Goal: Find specific page/section: Find specific page/section

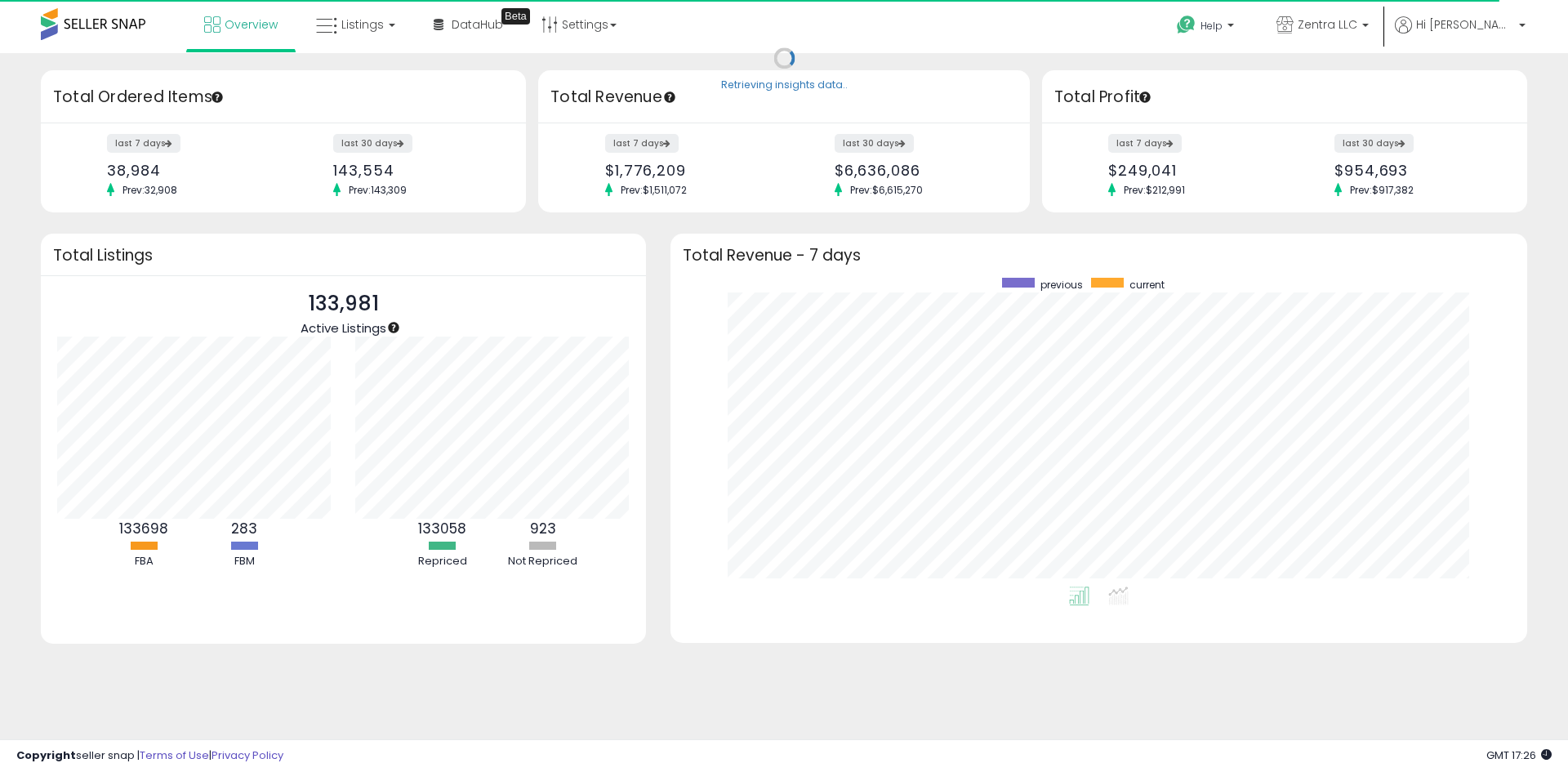
scroll to position [308, 824]
click at [336, 24] on icon at bounding box center [326, 25] width 21 height 21
click at [364, 75] on icon at bounding box center [368, 81] width 71 height 21
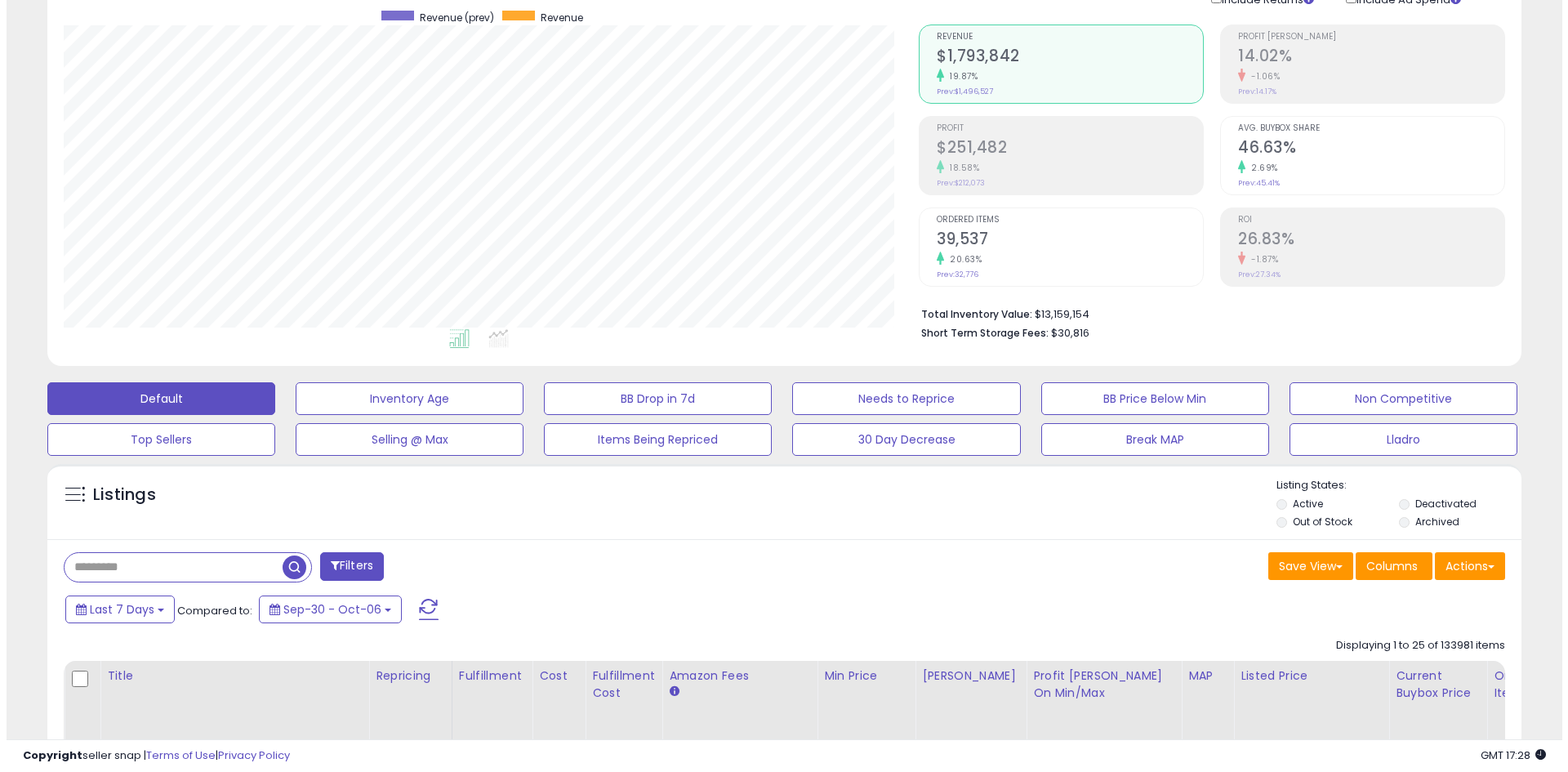
scroll to position [245, 0]
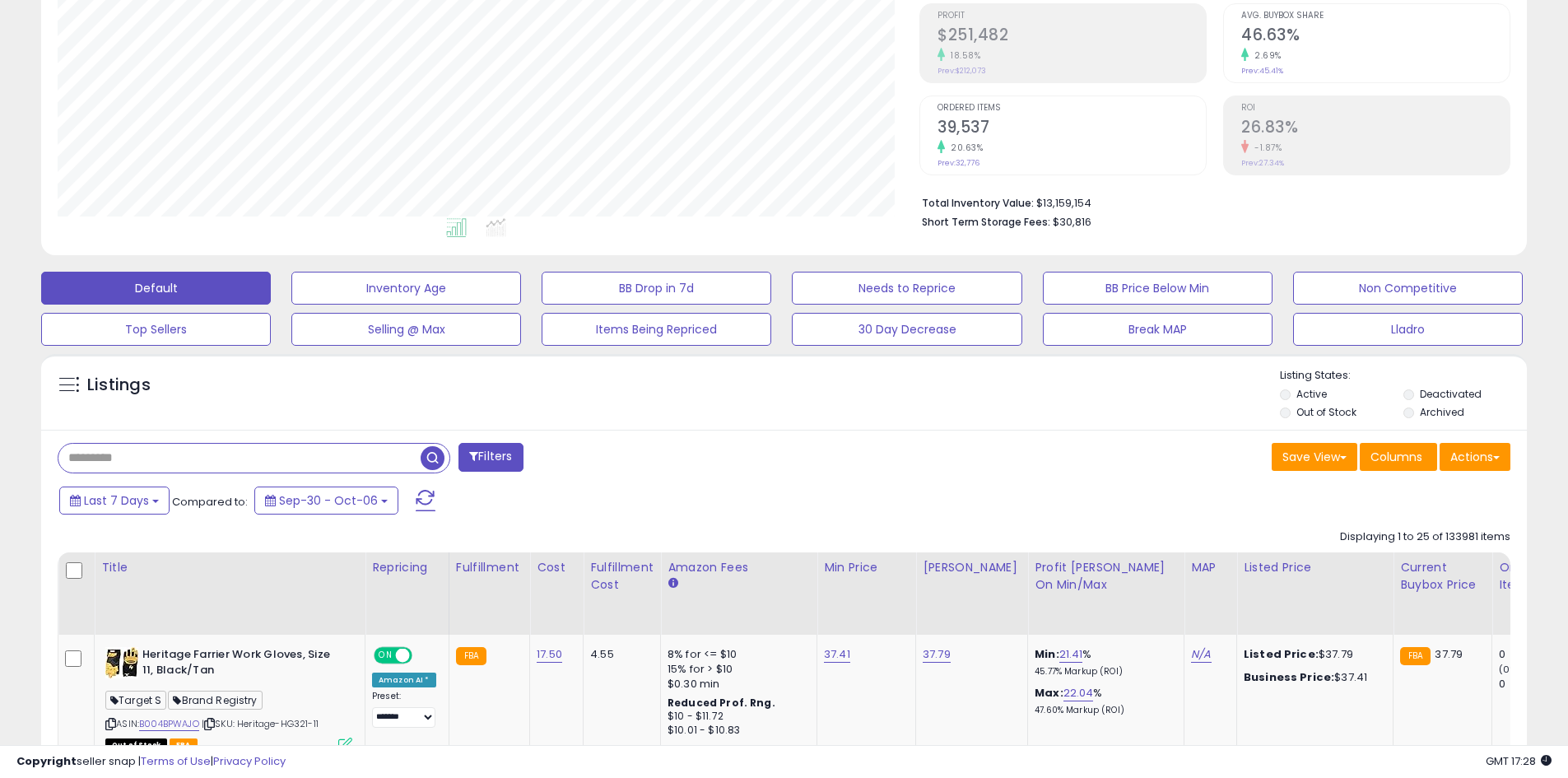
click at [99, 458] on input "text" at bounding box center [240, 458] width 362 height 29
type input "*****"
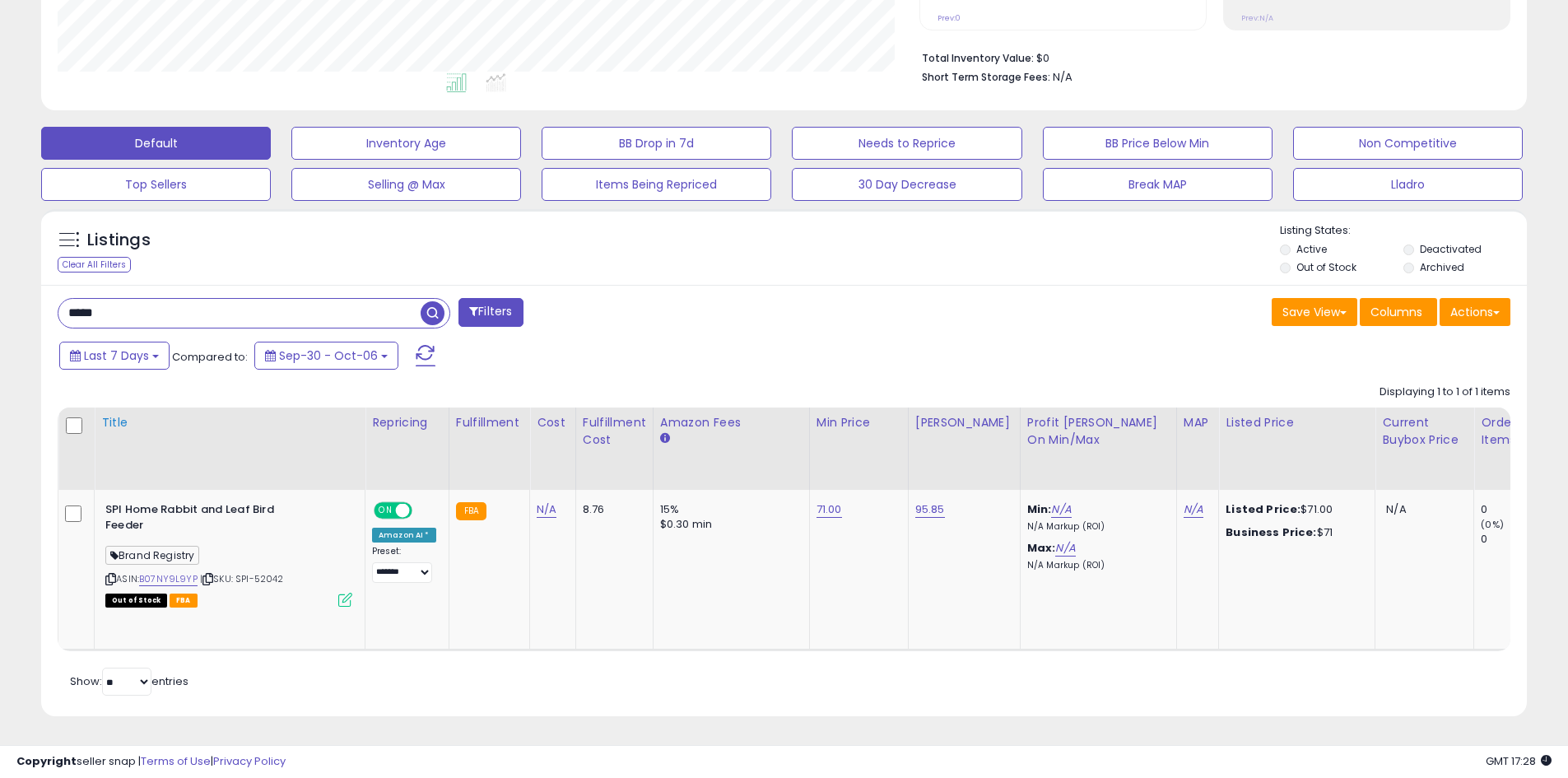
scroll to position [404, 0]
click at [162, 572] on link "B07NY9L9YP" at bounding box center [168, 579] width 58 height 14
